Goal: Information Seeking & Learning: Learn about a topic

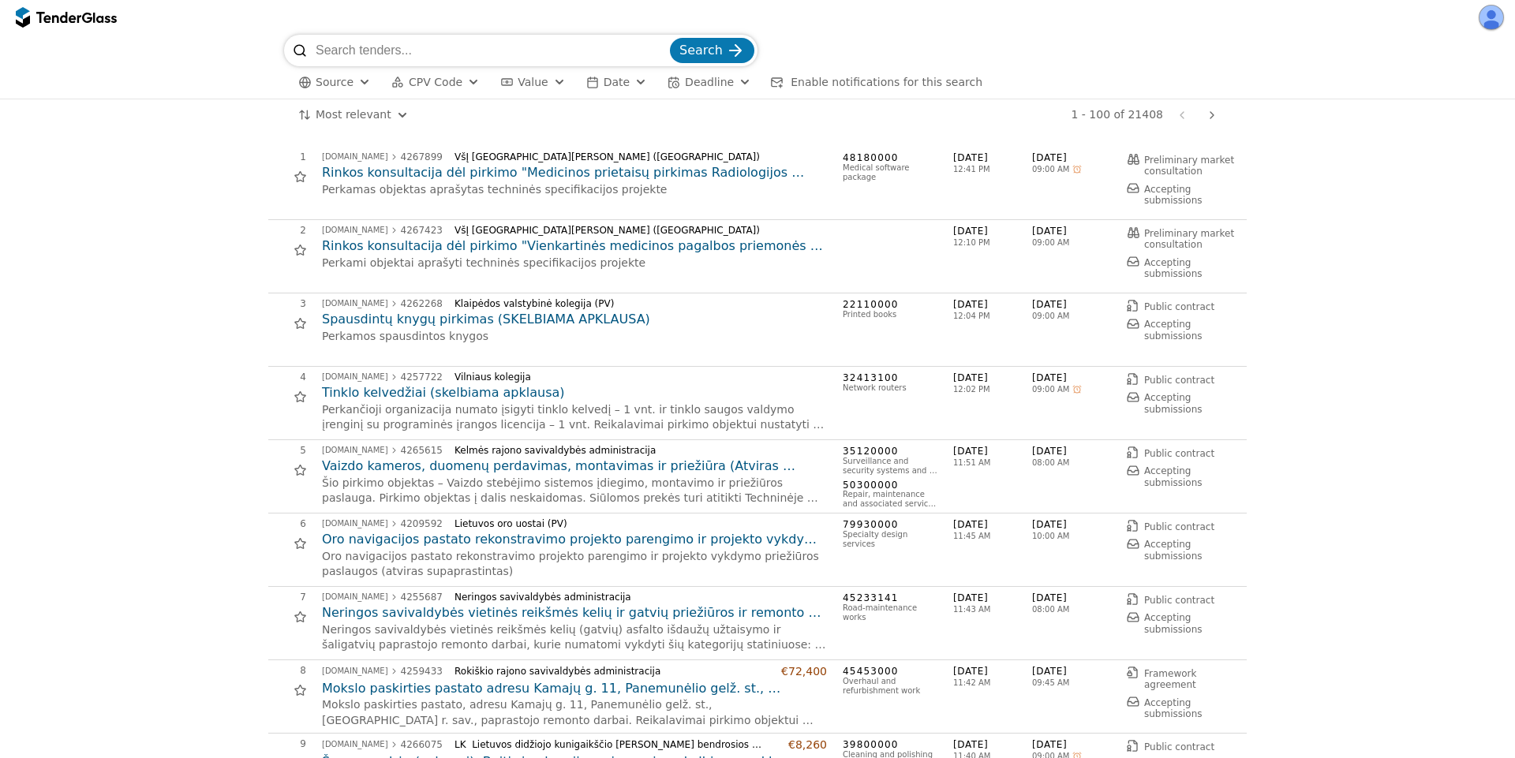
click at [953, 156] on span "[DATE]" at bounding box center [992, 158] width 79 height 13
drag, startPoint x: 952, startPoint y: 156, endPoint x: 981, endPoint y: 159, distance: 29.4
click at [981, 159] on span "[DATE]" at bounding box center [992, 158] width 79 height 13
click at [981, 215] on div "1 [DOMAIN_NAME] 4267899 VšĮ [GEOGRAPHIC_DATA] ligoninė [PERSON_NAME] (PV) Rinko…" at bounding box center [757, 183] width 979 height 73
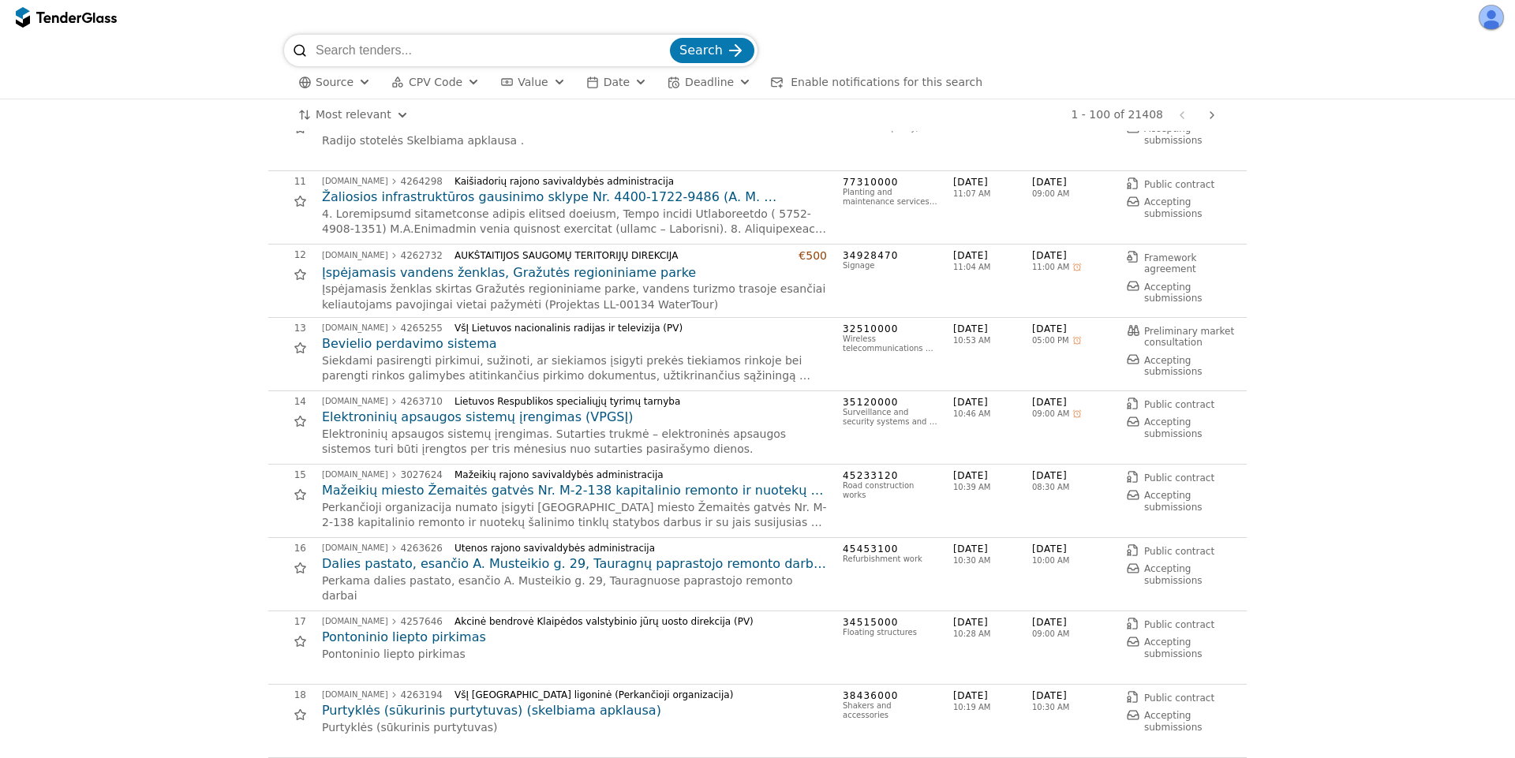
scroll to position [852, 0]
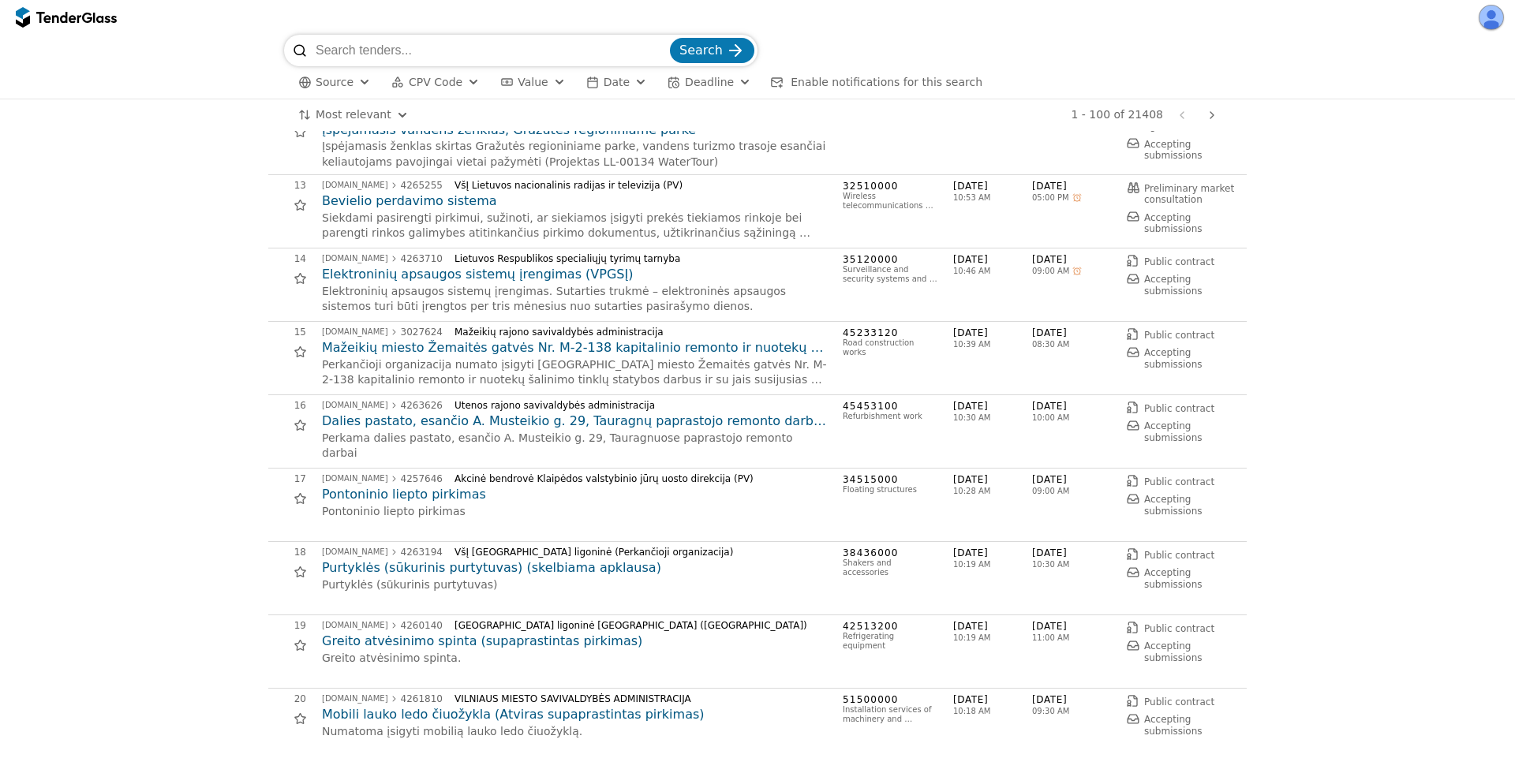
click at [332, 82] on span "Source" at bounding box center [335, 82] width 38 height 13
click at [345, 143] on div at bounding box center [347, 143] width 13 height 13
click at [512, 175] on span "Apply" at bounding box center [501, 175] width 32 height 13
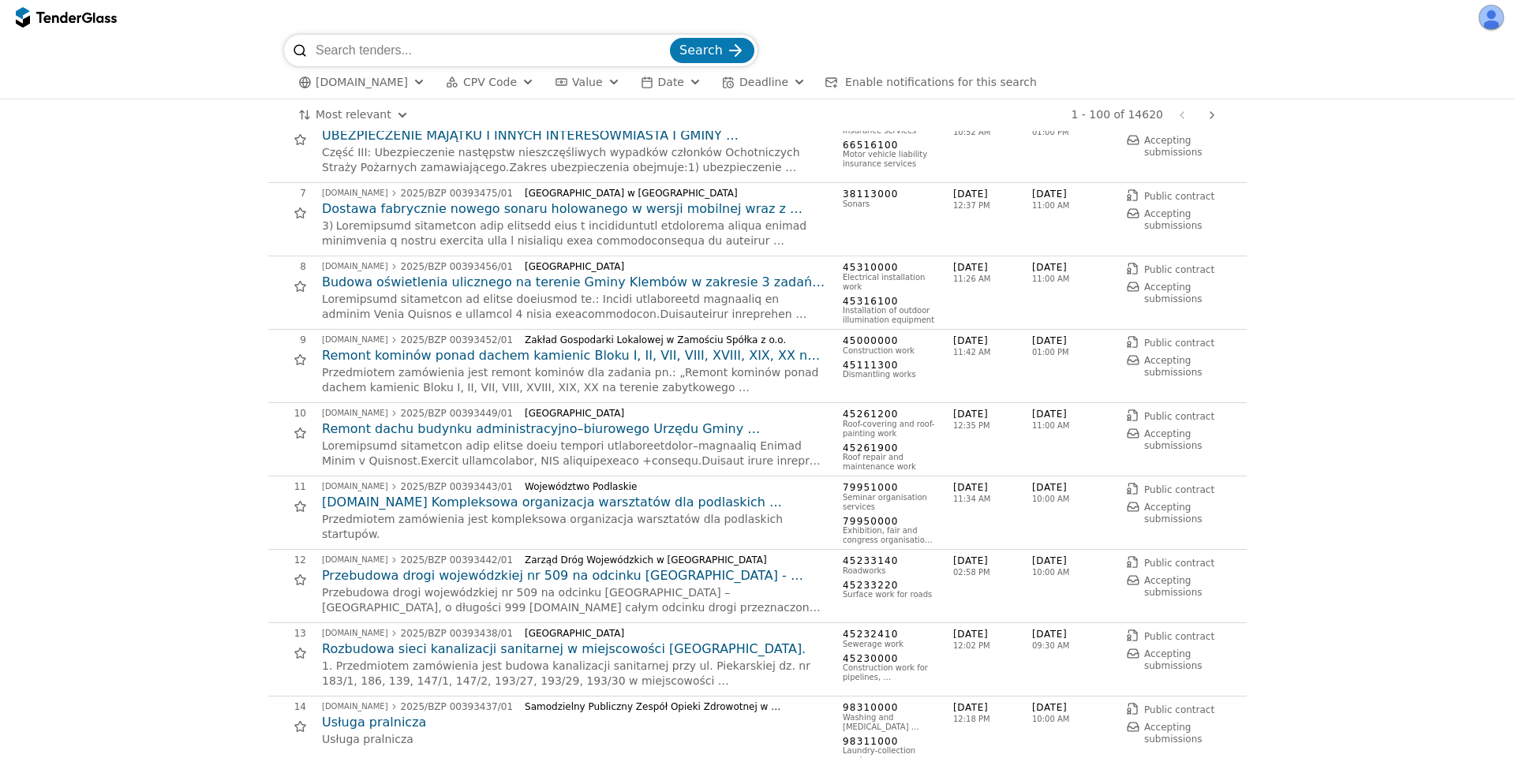
scroll to position [426, 0]
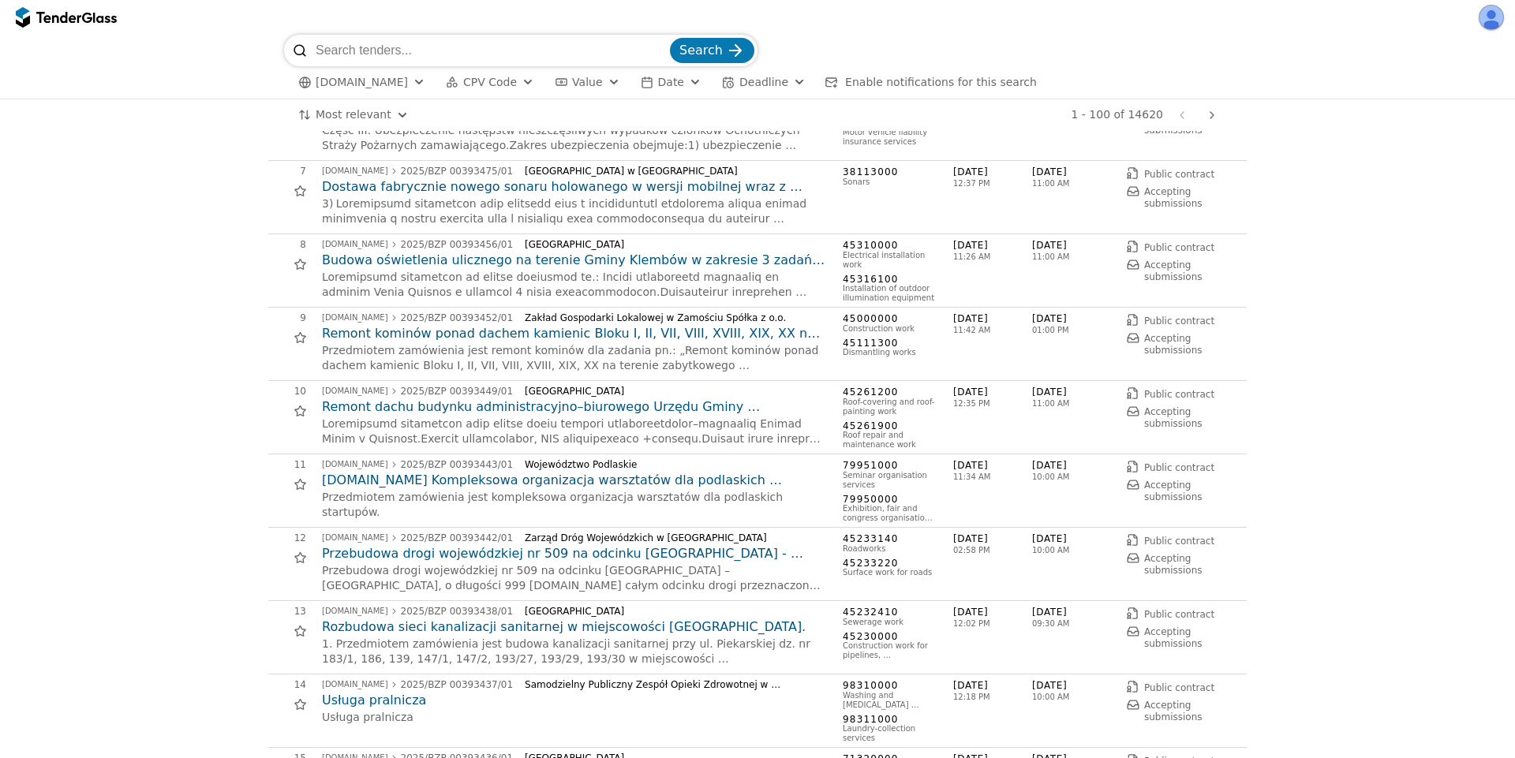
click at [582, 550] on h2 "Przebudowa drogi wojewódzkiej nr 509 na odcinku [GEOGRAPHIC_DATA] - [GEOGRAPHIC…" at bounding box center [574, 553] width 505 height 17
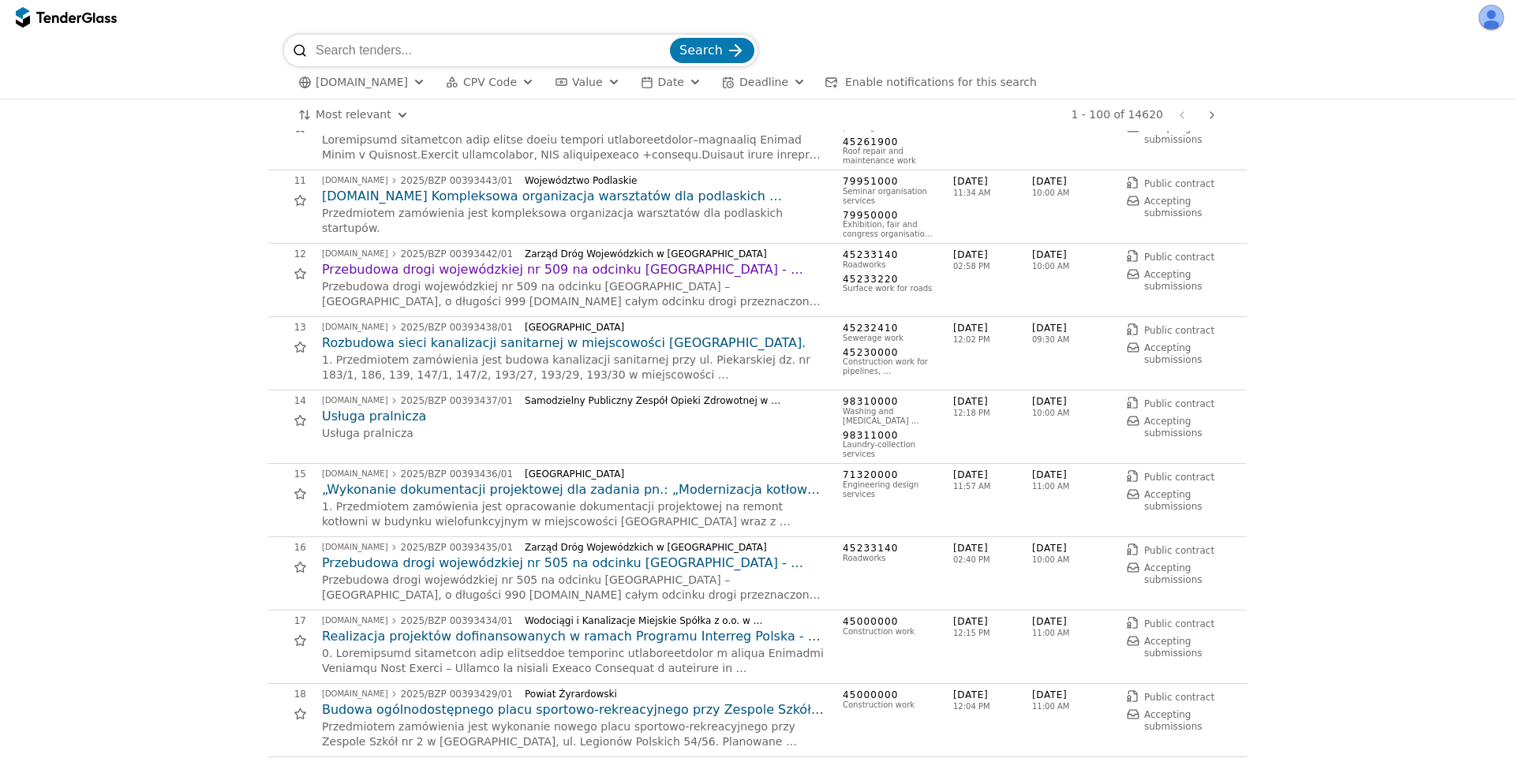
click at [365, 418] on h2 "Usługa pralnicza" at bounding box center [574, 416] width 505 height 17
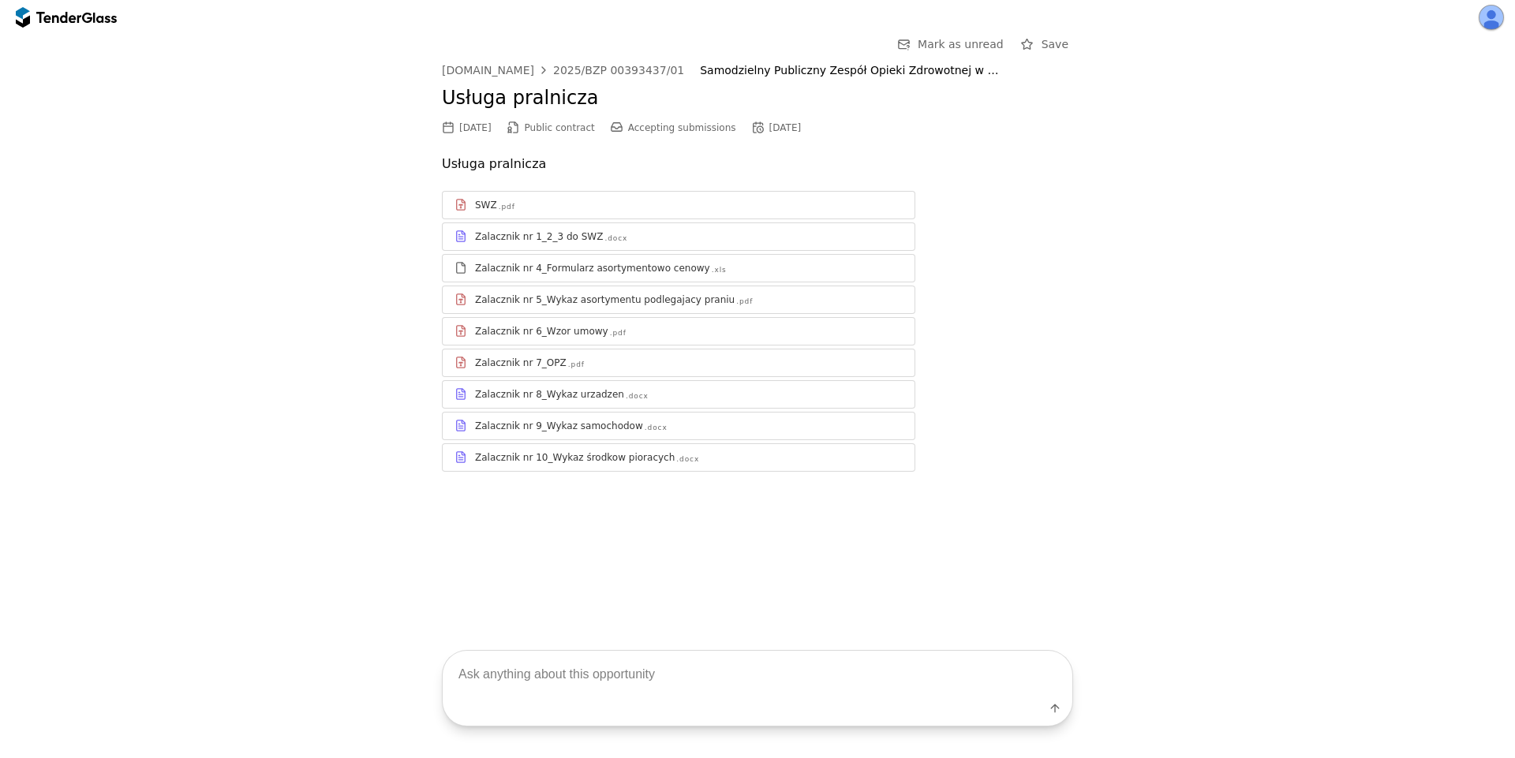
click at [608, 425] on div "Zalacznik nr 9_Wykaz samochodow" at bounding box center [559, 426] width 168 height 13
